Goal: Task Accomplishment & Management: Manage account settings

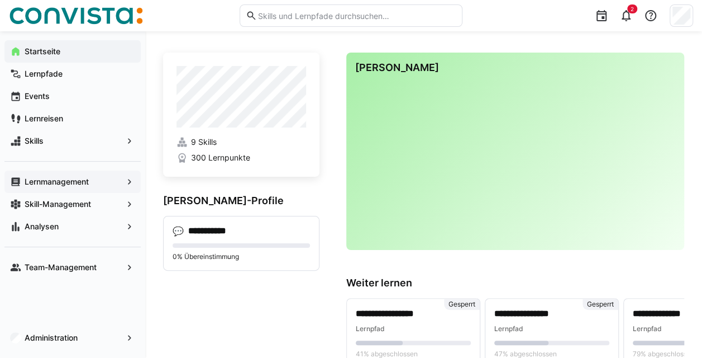
click at [0, 0] on app-navigation-label "Lernmanagement" at bounding box center [0, 0] width 0 height 0
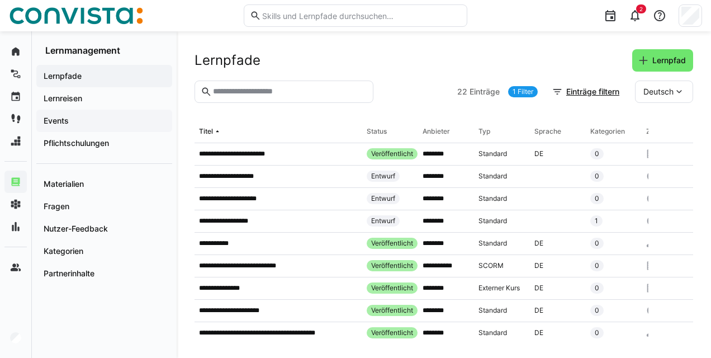
click at [97, 118] on span "Events" at bounding box center [104, 120] width 125 height 11
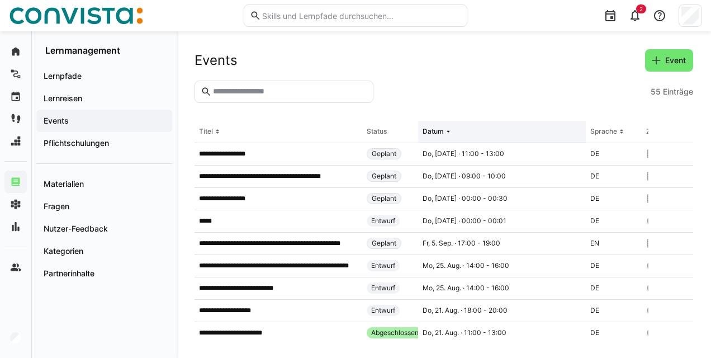
click at [438, 134] on div "Datum" at bounding box center [433, 131] width 21 height 9
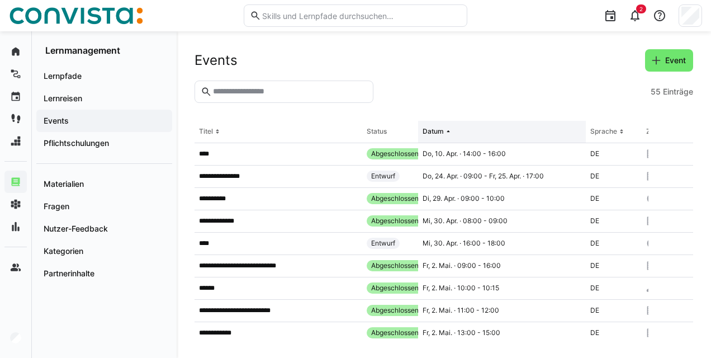
click at [447, 135] on eds-icon at bounding box center [448, 131] width 9 height 9
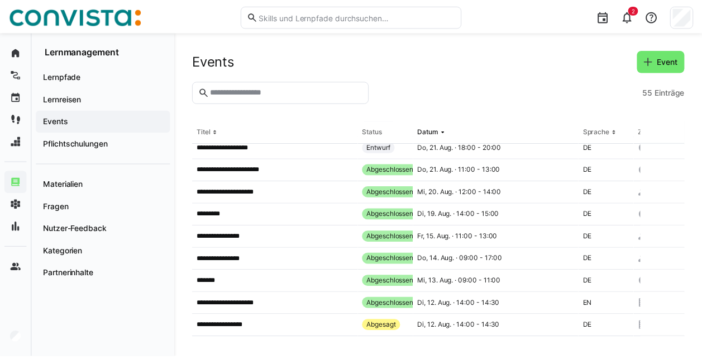
scroll to position [167, 0]
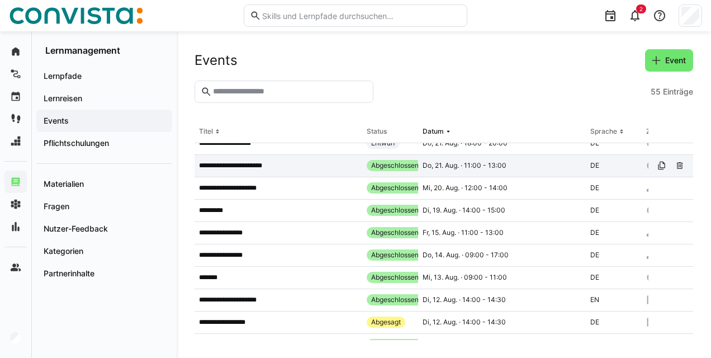
click at [450, 172] on div "Do, 21. Aug. · 11:00 - 13:00" at bounding box center [502, 166] width 168 height 22
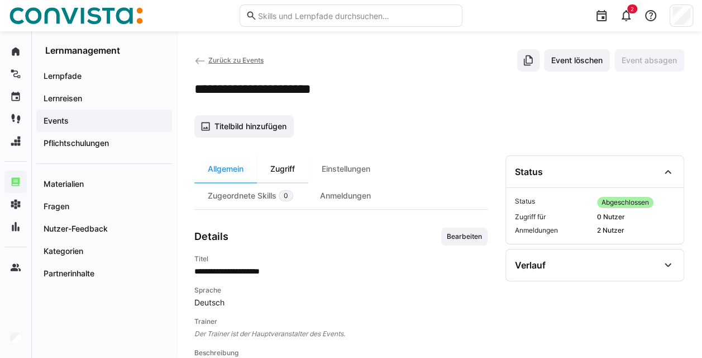
click at [288, 170] on div "Zugriff" at bounding box center [282, 168] width 51 height 27
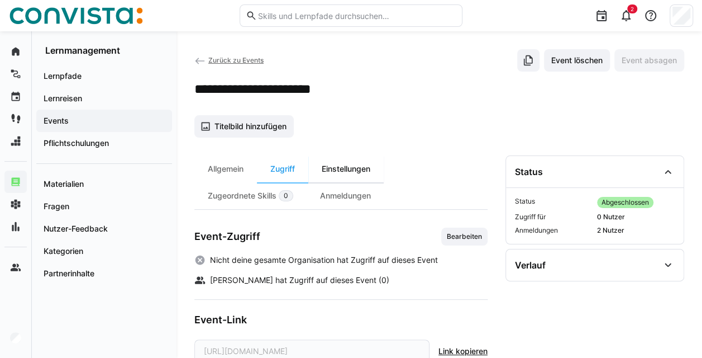
click at [346, 173] on div "Einstellungen" at bounding box center [345, 168] width 75 height 27
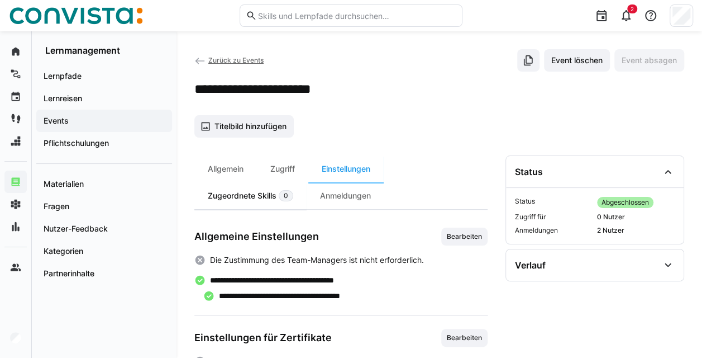
click at [249, 206] on div "Zugeordnete Skills 0" at bounding box center [250, 195] width 112 height 27
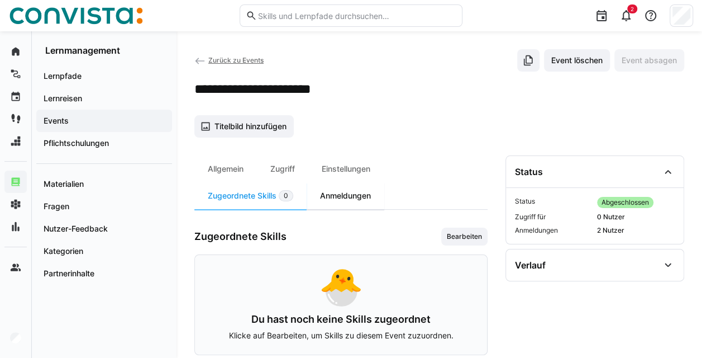
click at [334, 198] on div "Anmeldungen" at bounding box center [346, 195] width 78 height 27
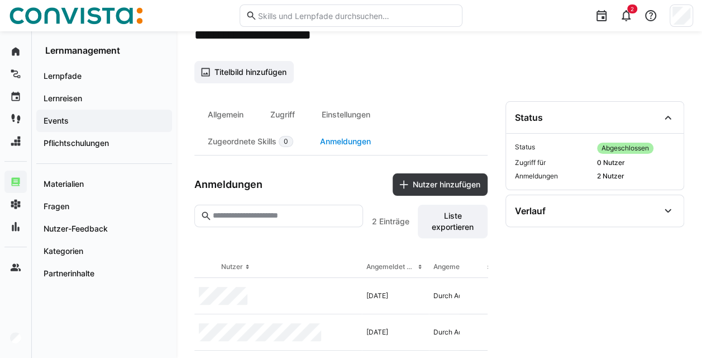
scroll to position [68, 0]
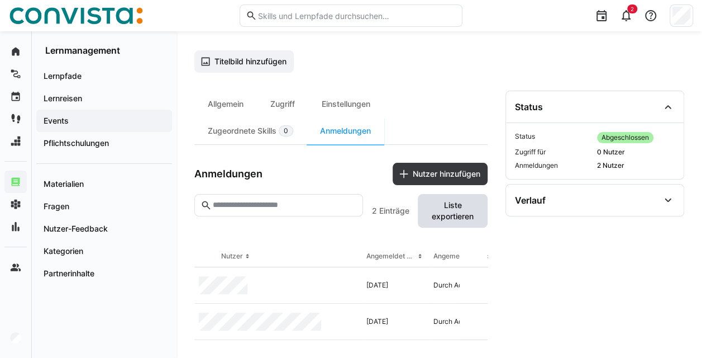
click at [452, 213] on span "Liste exportieren" at bounding box center [453, 211] width 59 height 22
click at [227, 91] on div "Allgemein" at bounding box center [225, 104] width 63 height 27
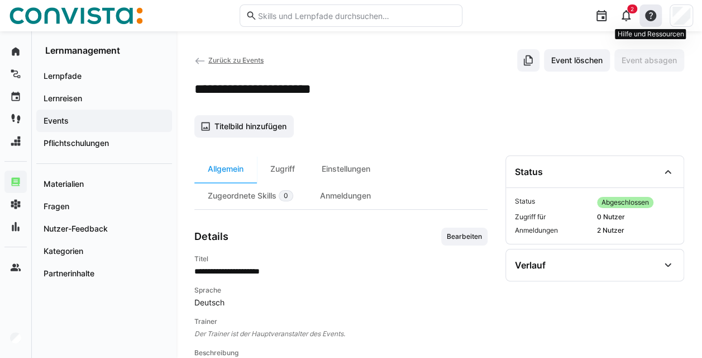
click at [646, 15] on eds-icon at bounding box center [650, 15] width 13 height 13
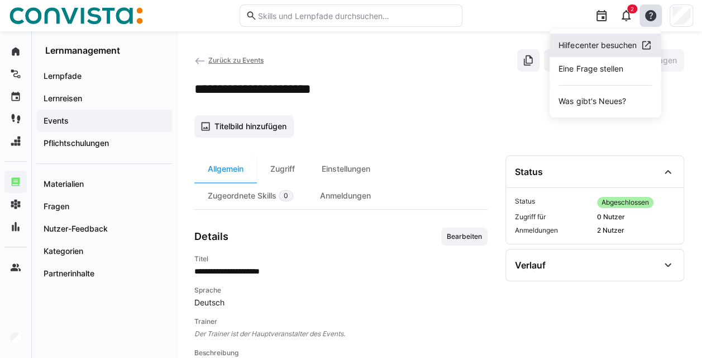
click at [620, 49] on div "Hilfecenter besuchen" at bounding box center [598, 45] width 78 height 11
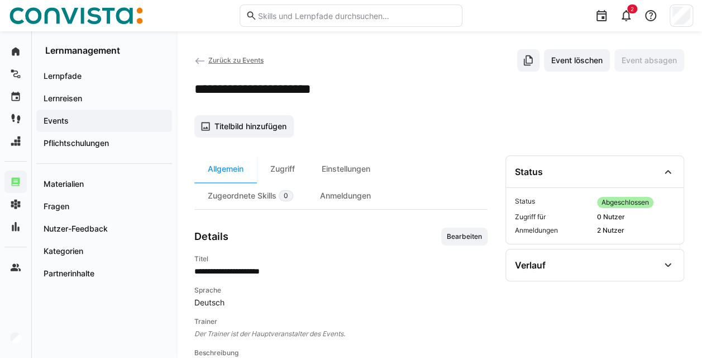
click at [101, 120] on span "Events" at bounding box center [104, 120] width 125 height 11
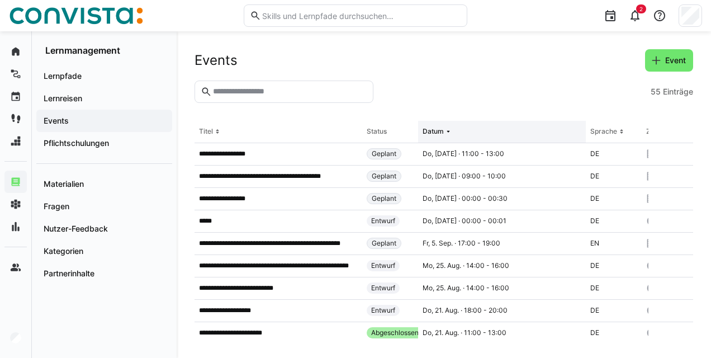
click at [452, 139] on th "Datum" at bounding box center [502, 132] width 168 height 22
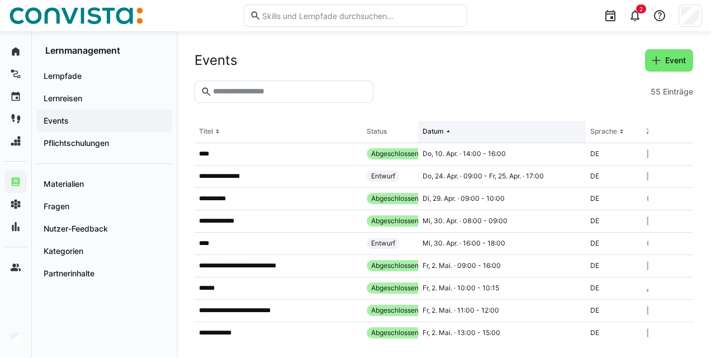
click at [452, 139] on th "Datum" at bounding box center [502, 132] width 168 height 22
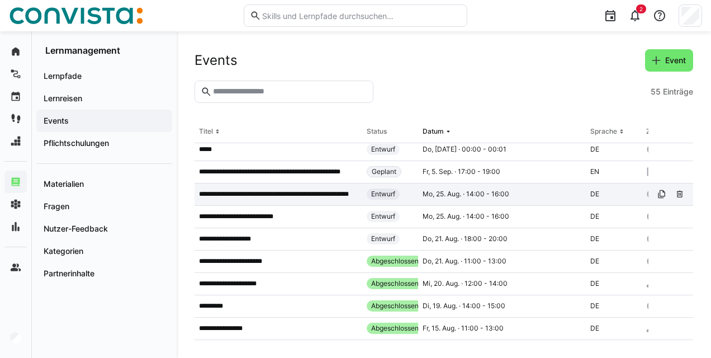
scroll to position [63, 0]
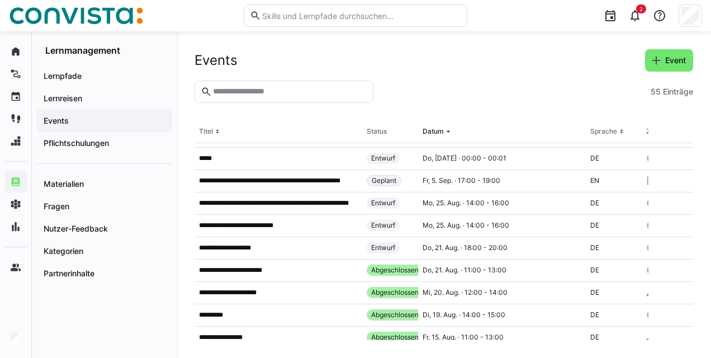
click at [485, 103] on section "55 Einträge" at bounding box center [443, 100] width 499 height 40
